Goal: Task Accomplishment & Management: Manage account settings

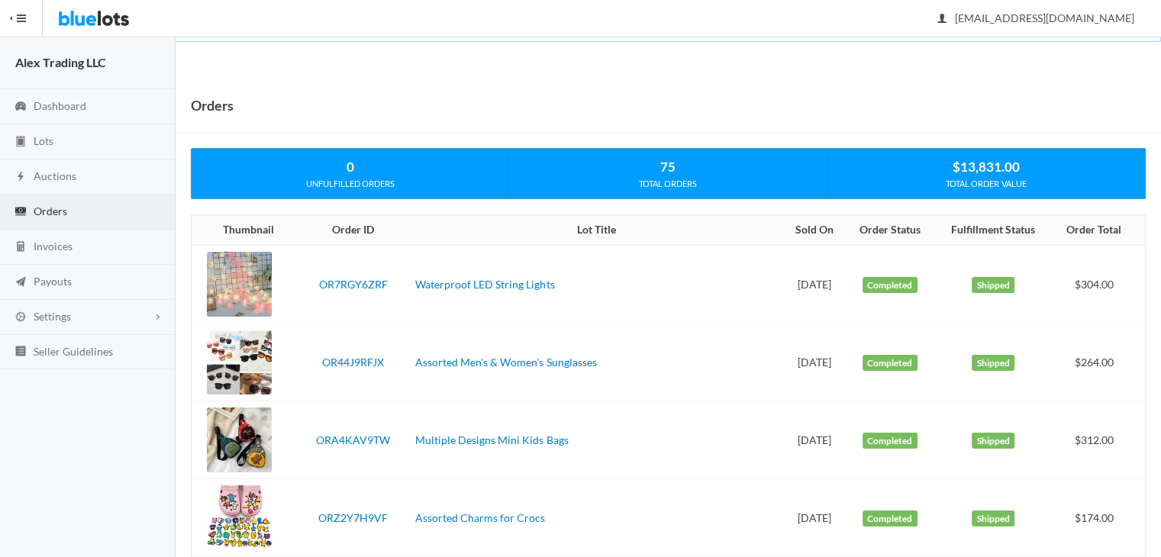
click at [112, 182] on link "Auctions" at bounding box center [87, 176] width 175 height 35
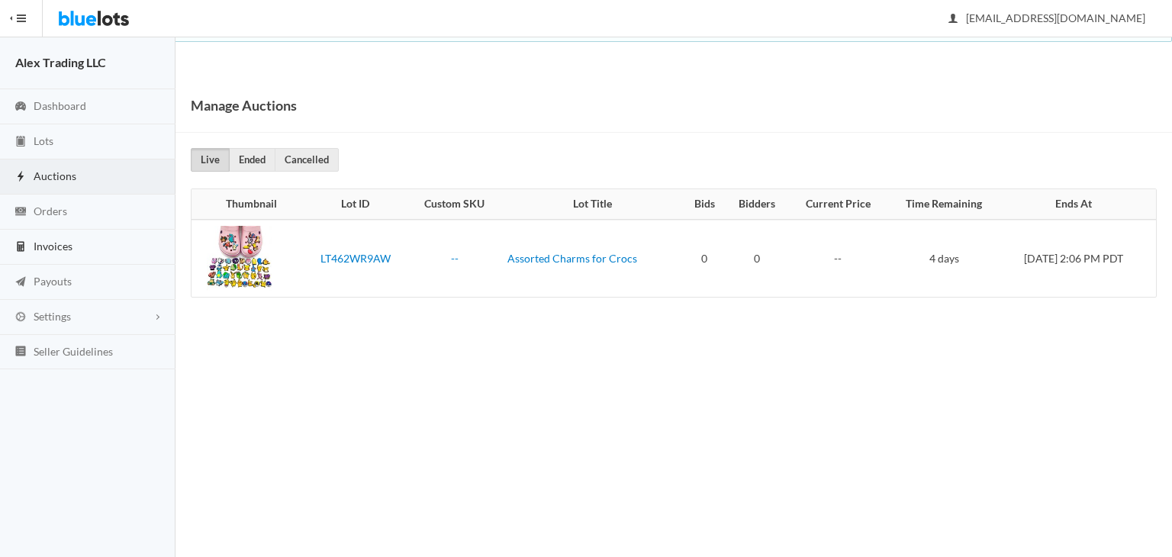
click at [100, 259] on link "Invoices" at bounding box center [87, 247] width 175 height 35
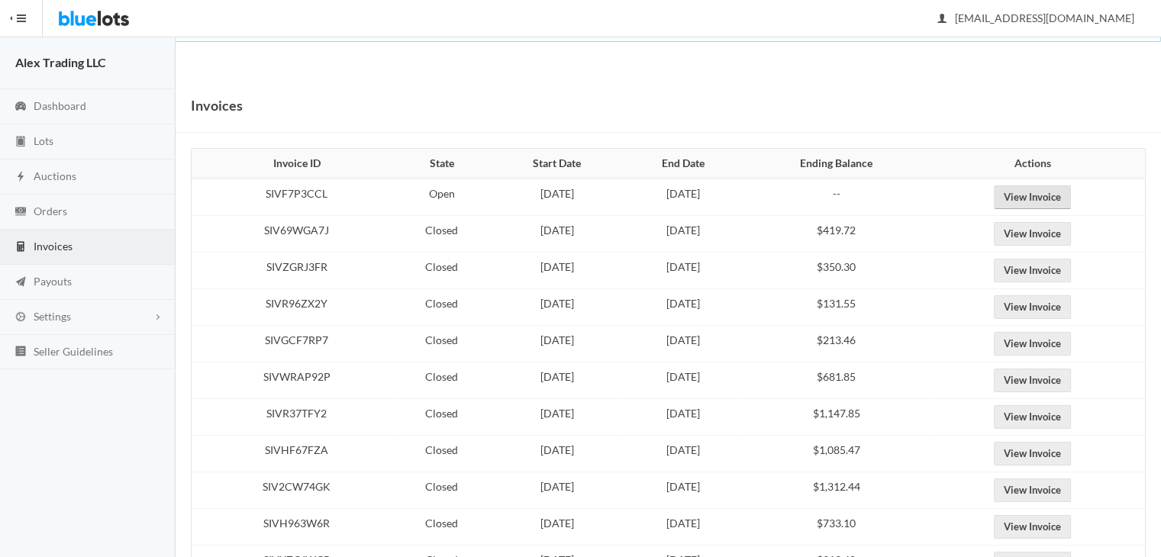
click at [1038, 198] on link "View Invoice" at bounding box center [1031, 197] width 77 height 24
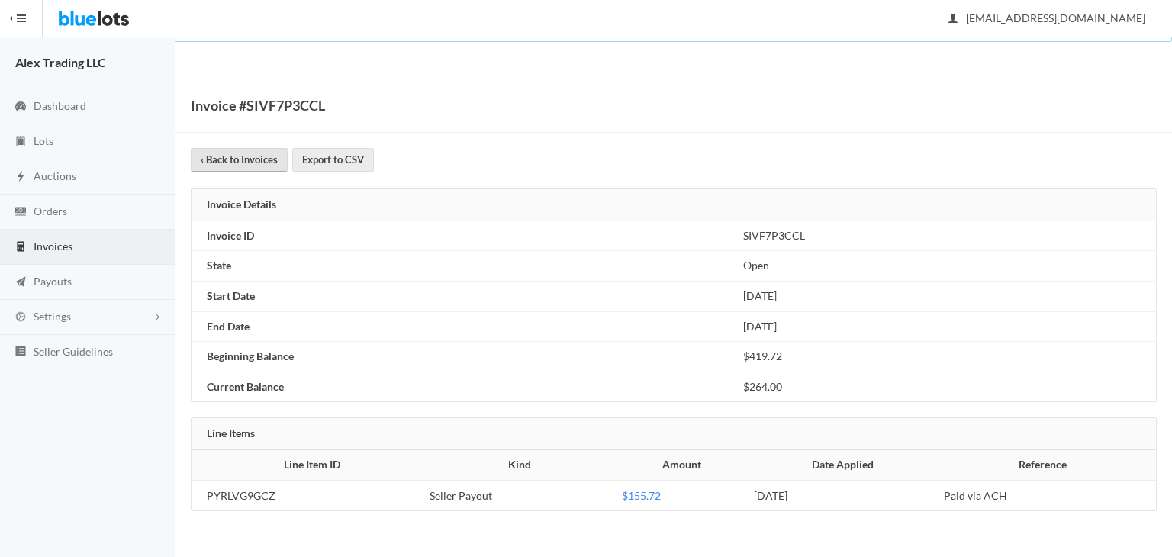
click at [270, 163] on link "‹ Back to Invoices" at bounding box center [239, 160] width 97 height 24
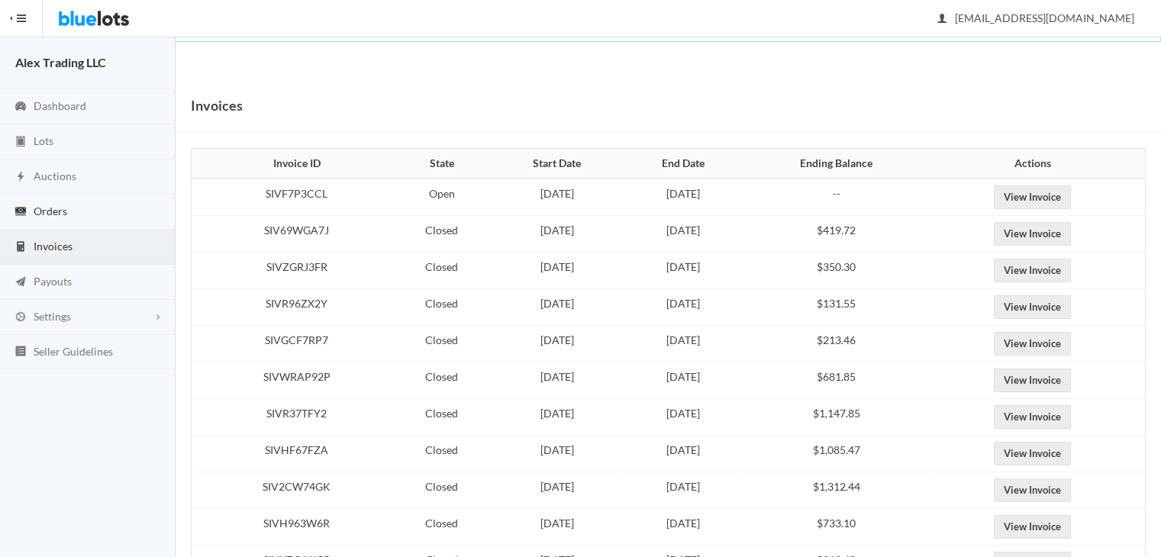
click at [94, 215] on link "Orders" at bounding box center [87, 212] width 175 height 35
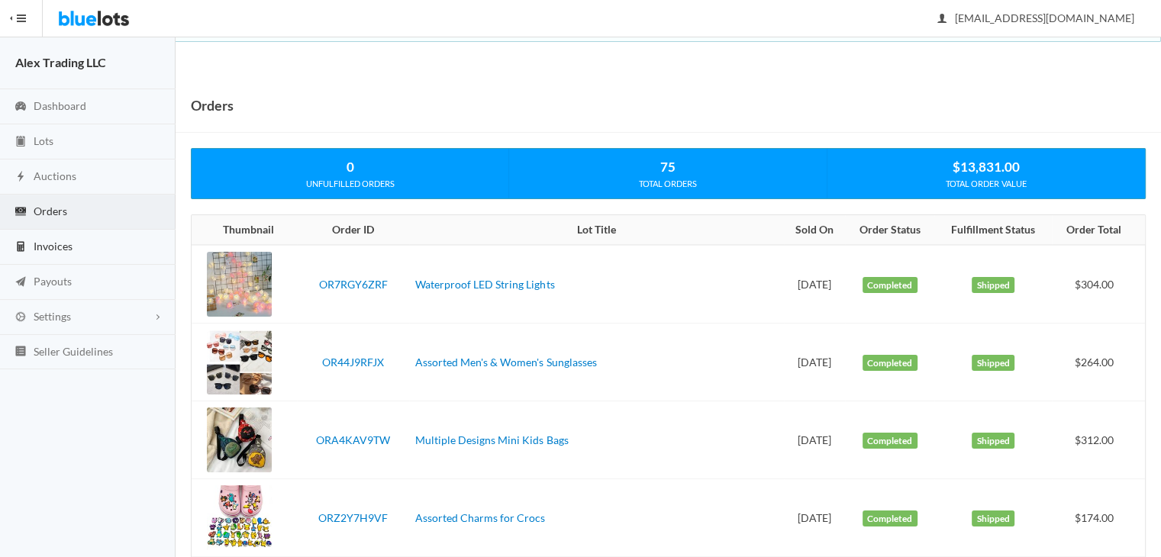
click at [98, 240] on link "Invoices" at bounding box center [87, 247] width 175 height 35
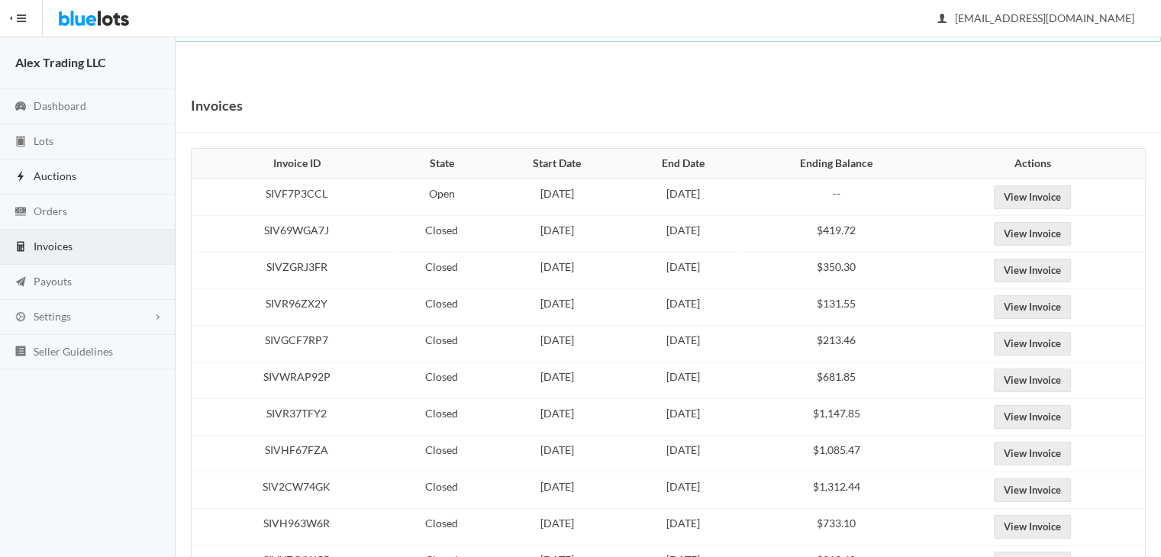
click at [103, 166] on link "Auctions" at bounding box center [87, 176] width 175 height 35
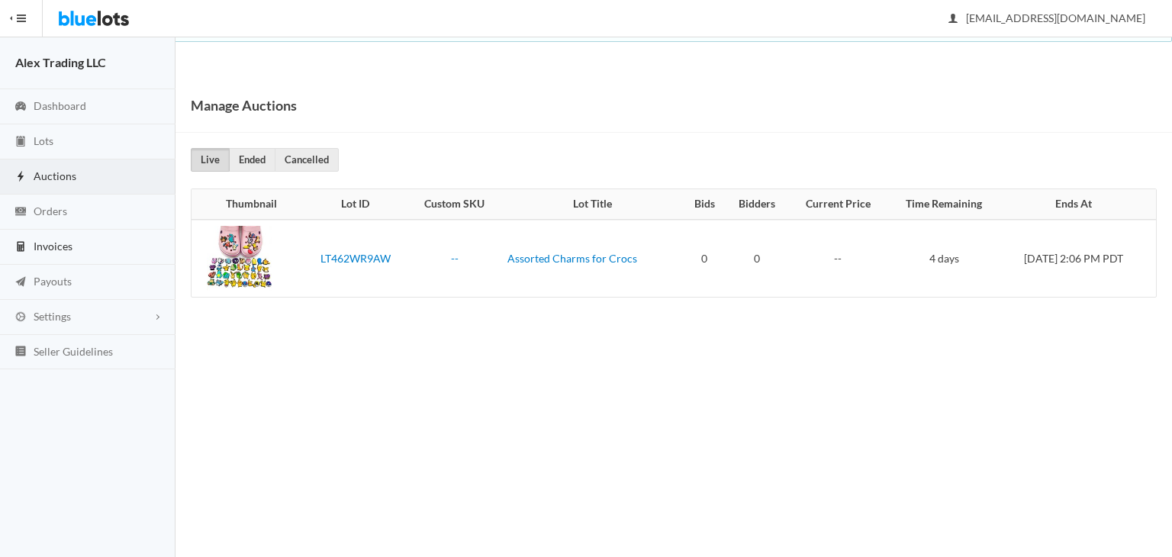
click at [113, 245] on link "Invoices" at bounding box center [87, 247] width 175 height 35
